Goal: Task Accomplishment & Management: Use online tool/utility

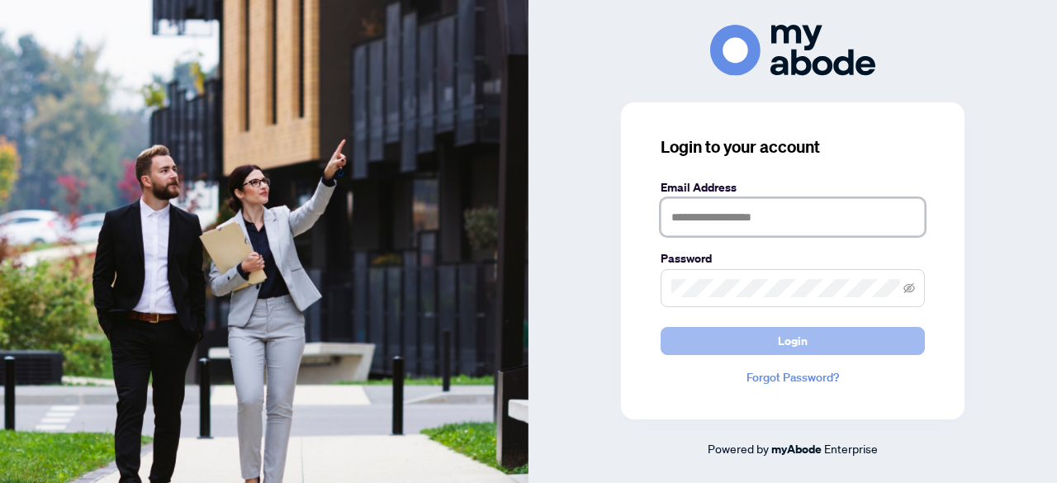
type input "**********"
click at [763, 344] on button "Login" at bounding box center [793, 341] width 264 height 28
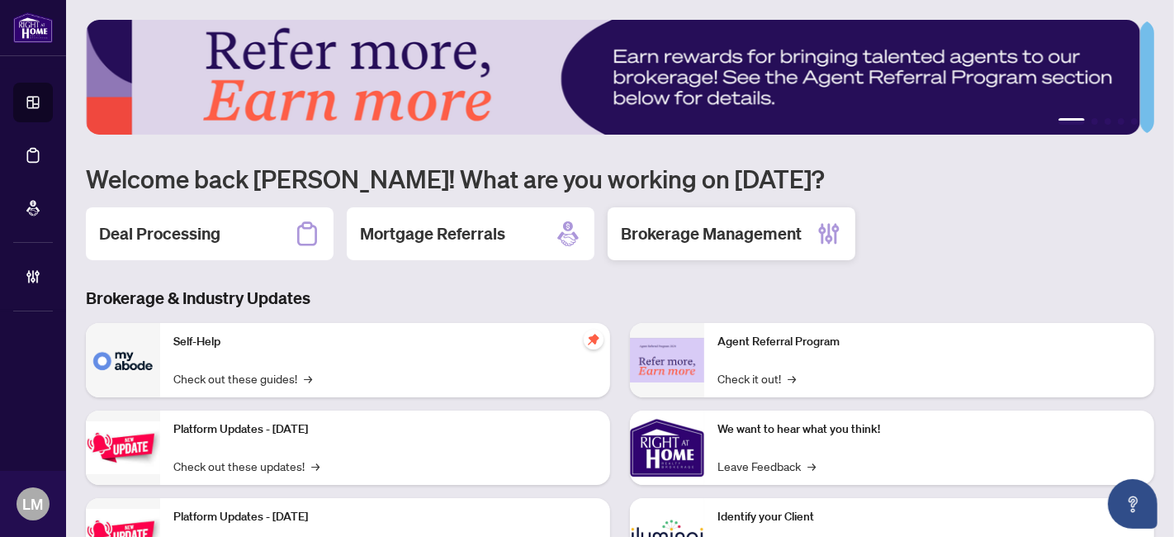
click at [703, 234] on h2 "Brokerage Management" at bounding box center [711, 233] width 181 height 23
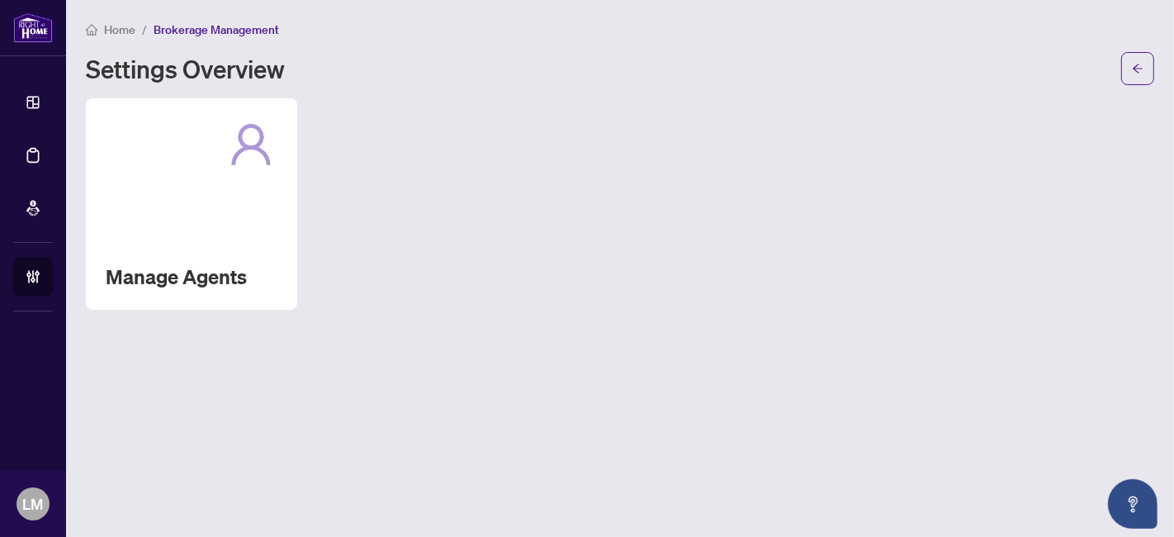
click at [243, 230] on div "Manage Agents" at bounding box center [191, 203] width 211 height 211
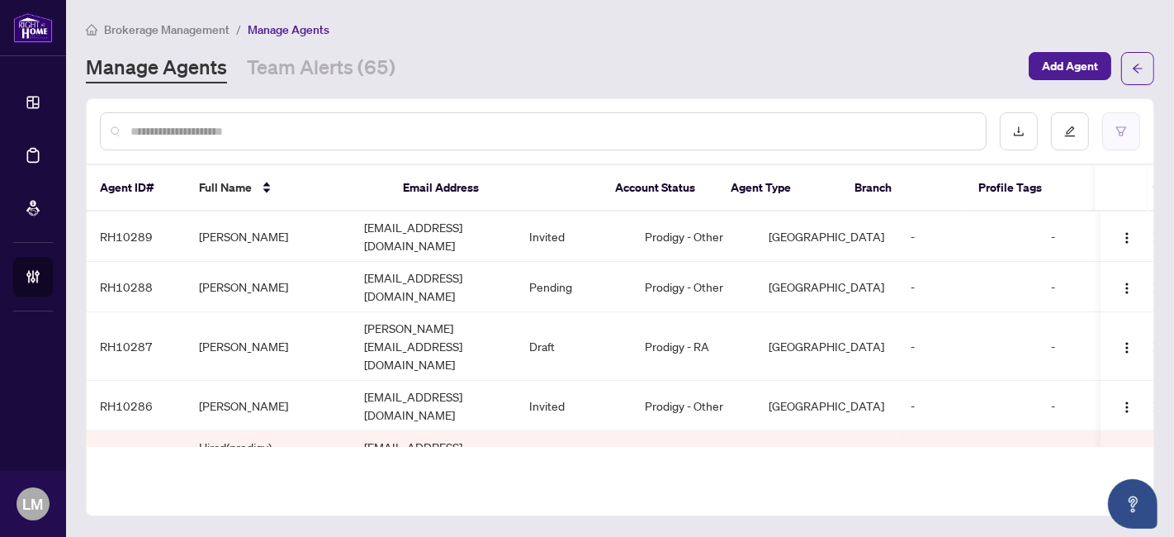
click at [1119, 134] on icon "filter" at bounding box center [1121, 132] width 12 height 12
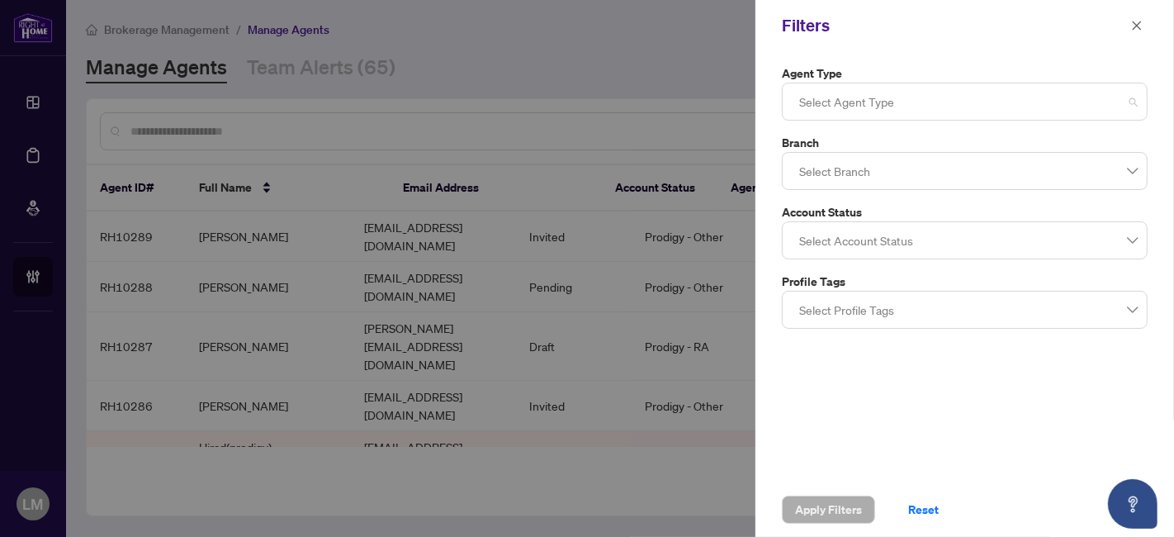
click at [958, 105] on div at bounding box center [965, 102] width 344 height 30
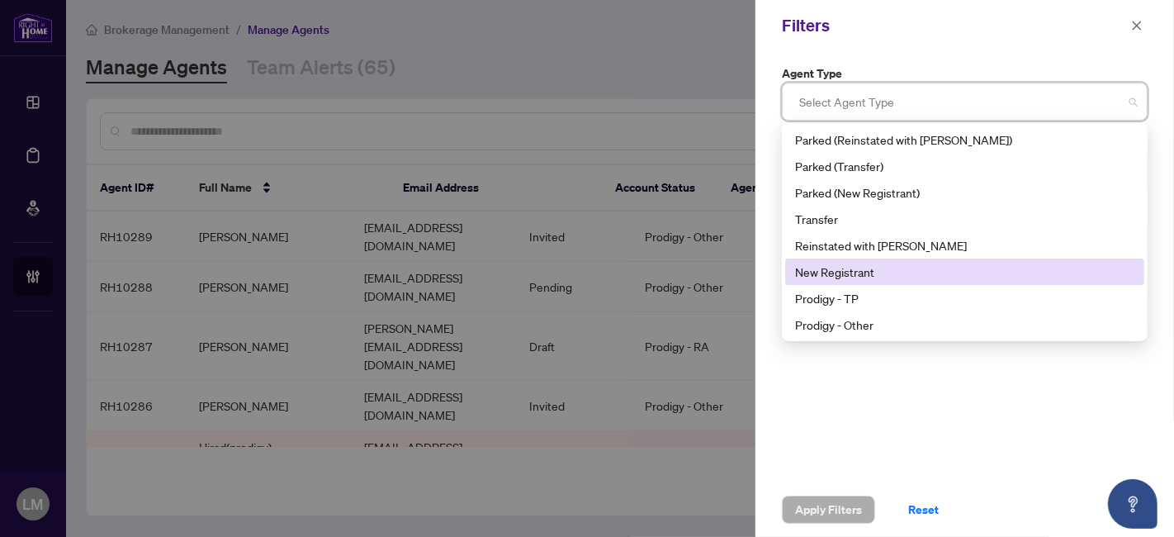
scroll to position [26, 0]
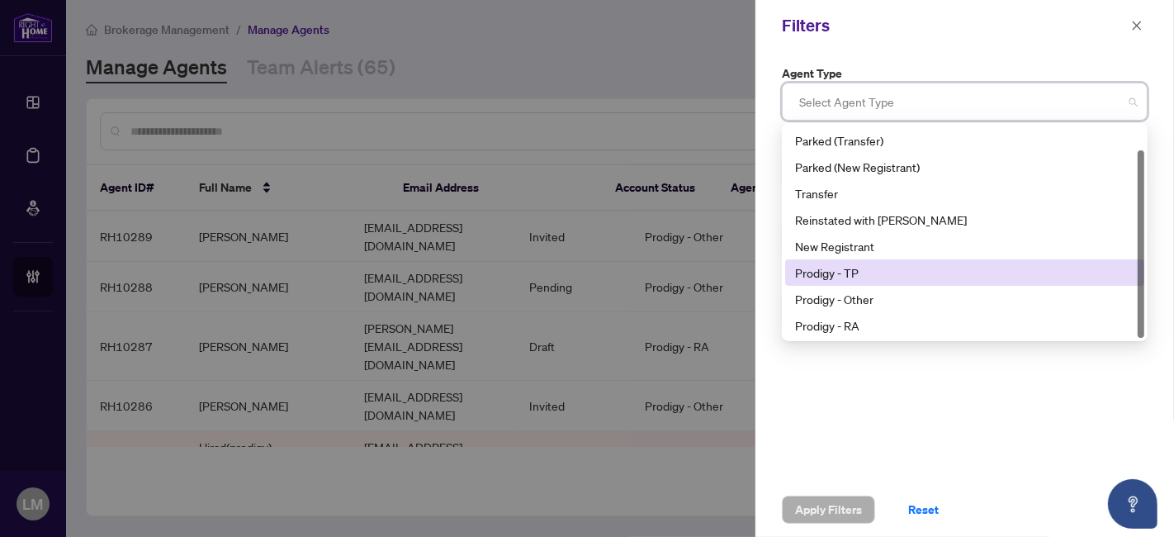
click at [871, 269] on div "Prodigy - TP" at bounding box center [964, 272] width 339 height 18
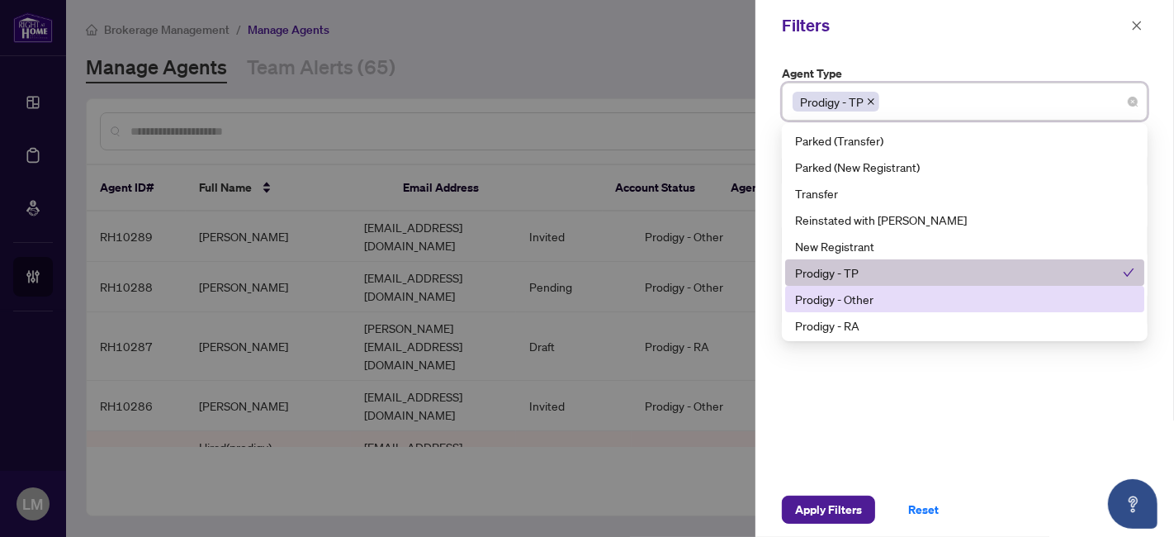
click at [870, 290] on div "Prodigy - Other" at bounding box center [964, 299] width 339 height 18
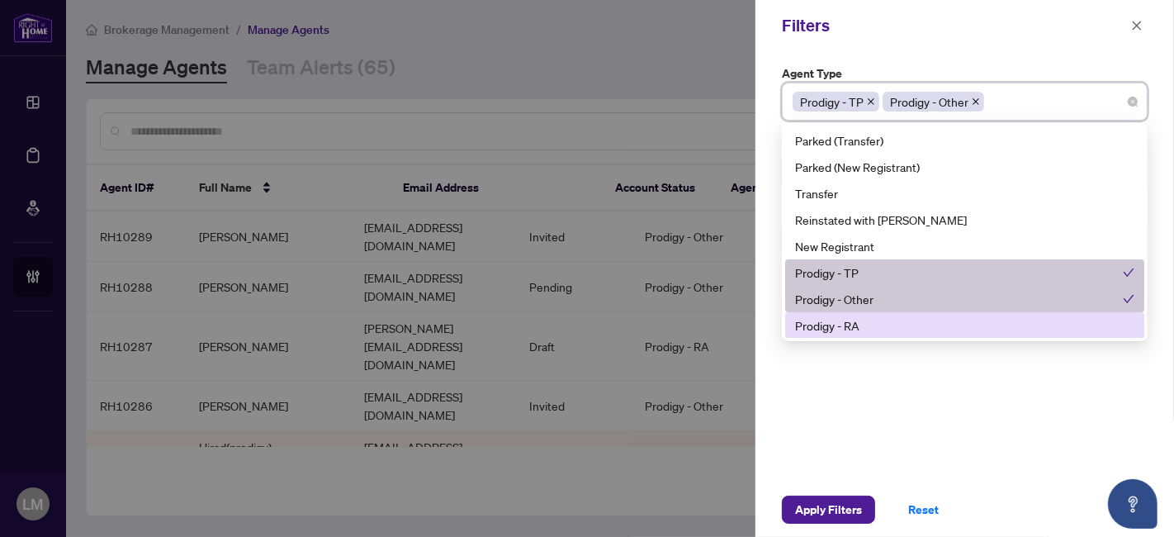
click at [859, 324] on div "Prodigy - RA" at bounding box center [964, 325] width 339 height 18
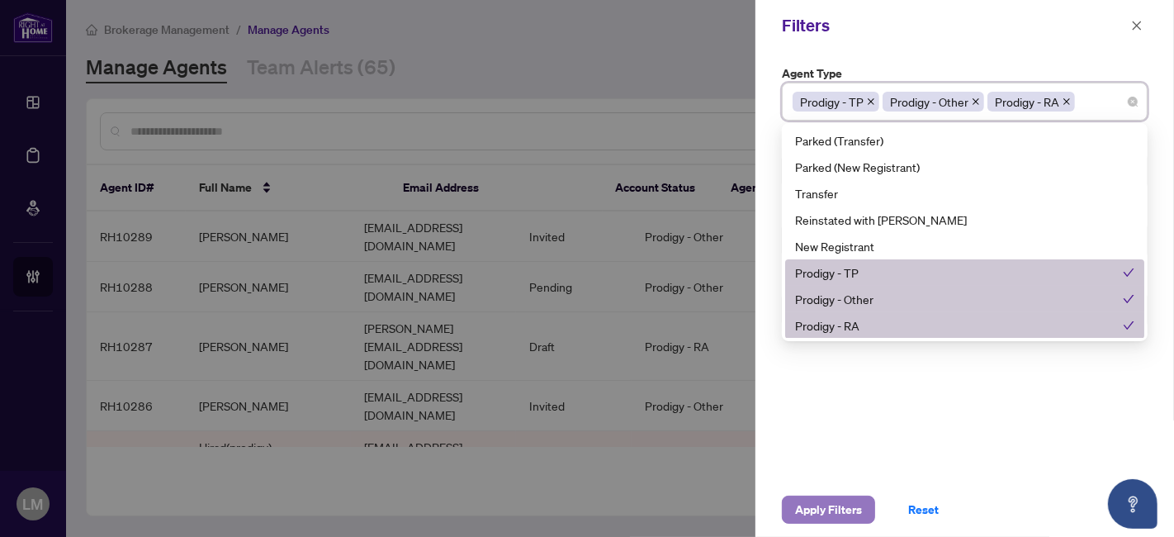
click at [820, 505] on span "Apply Filters" at bounding box center [828, 509] width 67 height 26
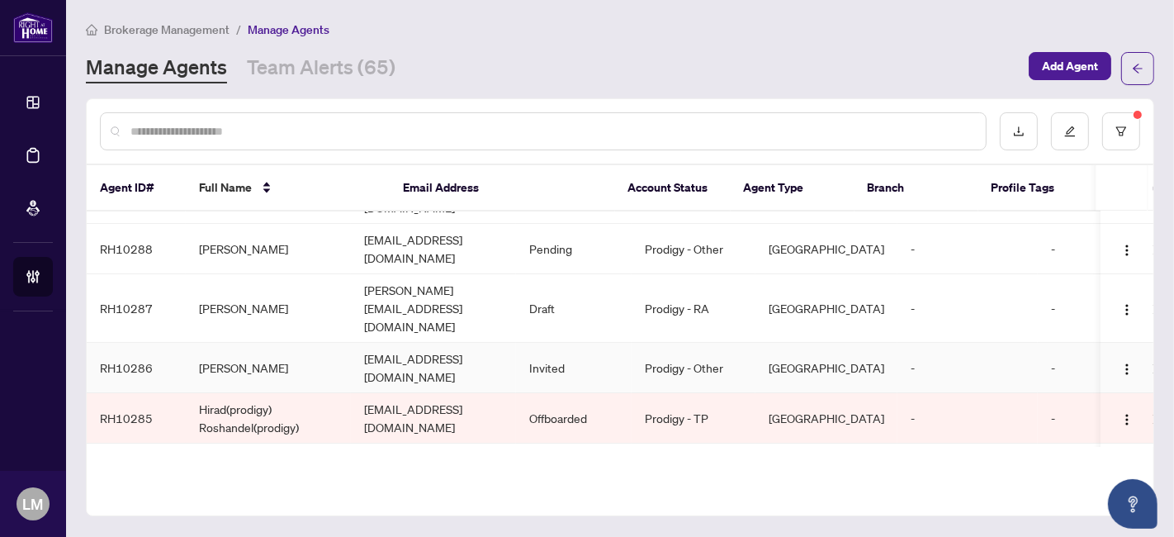
scroll to position [0, 0]
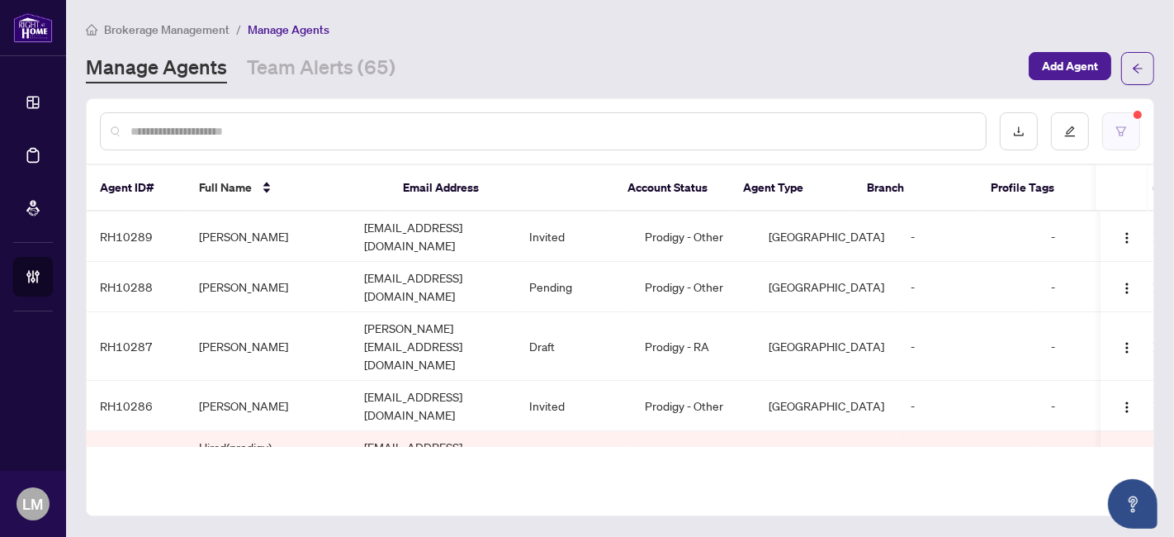
click at [1119, 132] on icon "filter" at bounding box center [1121, 132] width 12 height 12
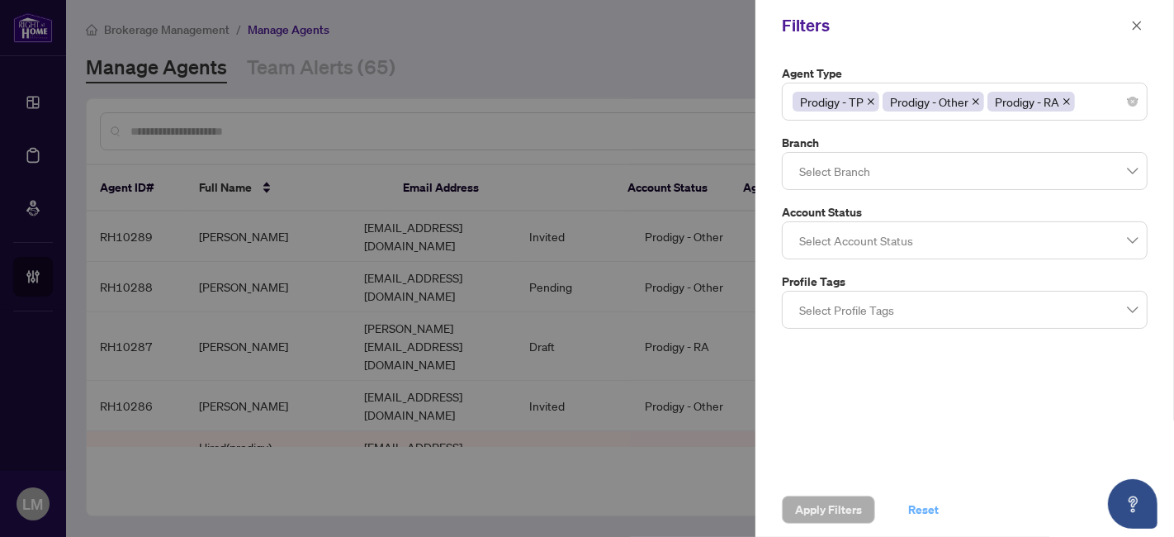
click at [921, 512] on span "Reset" at bounding box center [923, 509] width 31 height 26
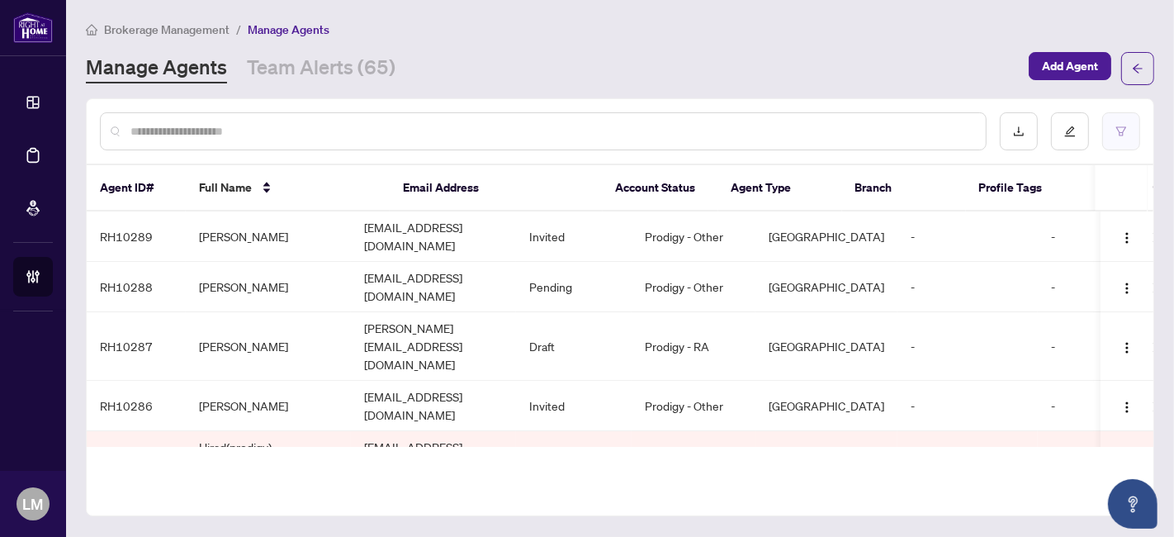
click at [1130, 135] on button "button" at bounding box center [1121, 131] width 38 height 38
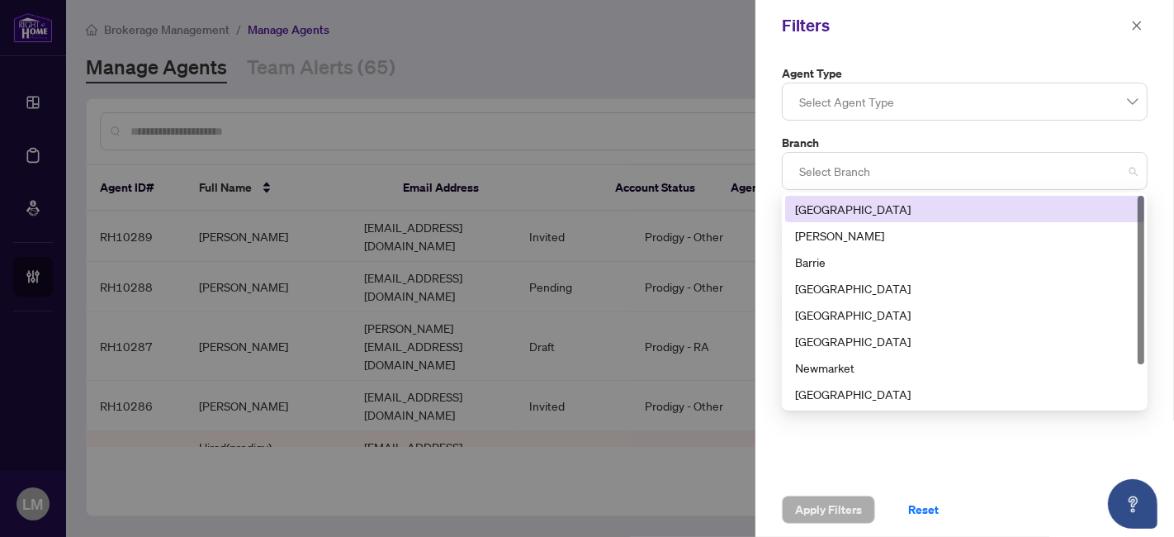
click at [919, 167] on div at bounding box center [965, 171] width 344 height 30
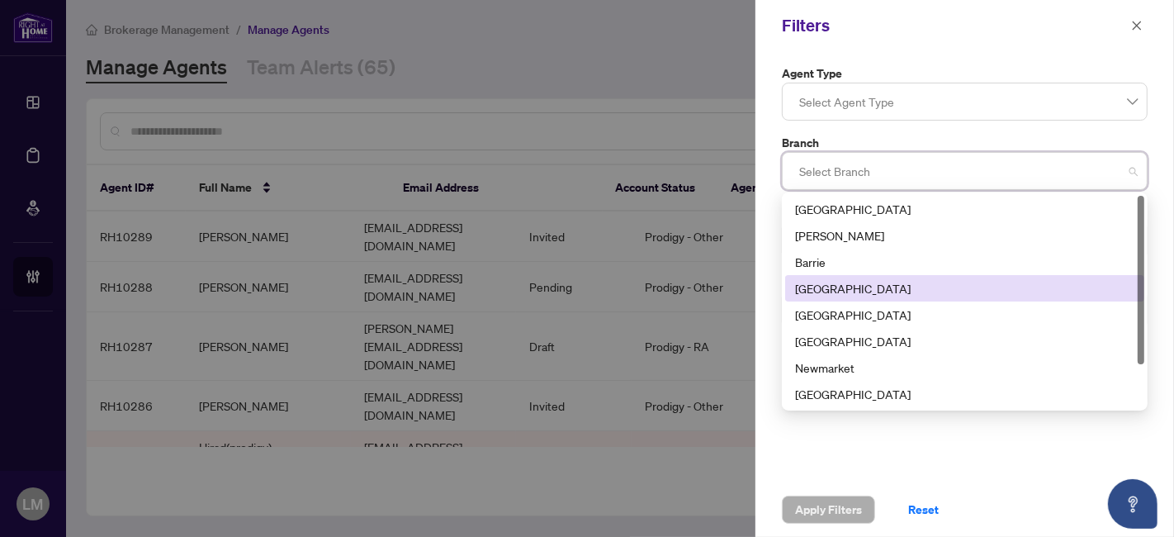
click at [867, 286] on div "[GEOGRAPHIC_DATA]" at bounding box center [964, 288] width 339 height 18
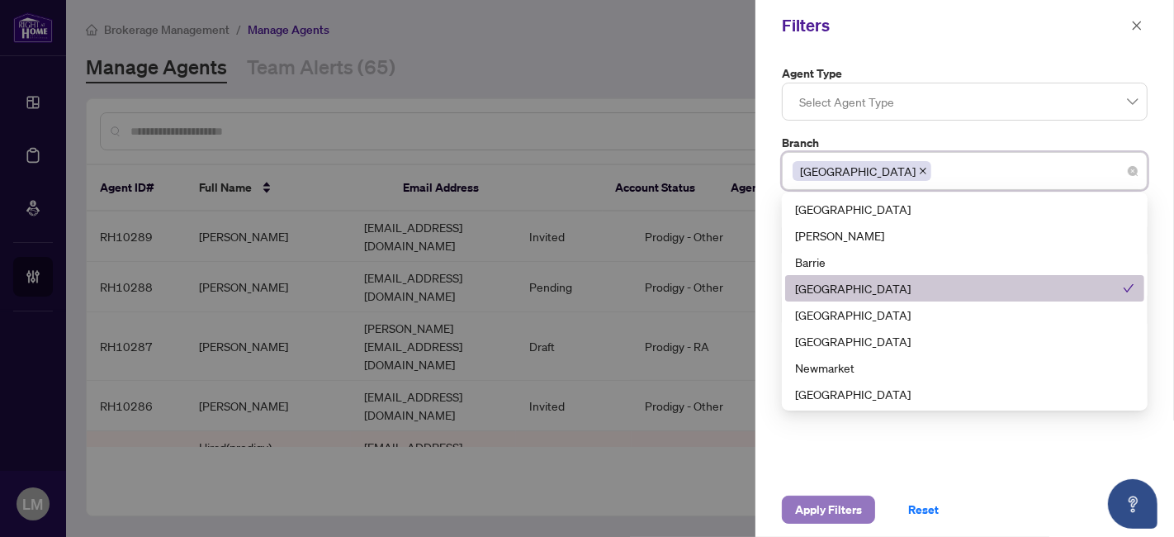
click at [830, 508] on span "Apply Filters" at bounding box center [828, 509] width 67 height 26
